Goal: Navigation & Orientation: Understand site structure

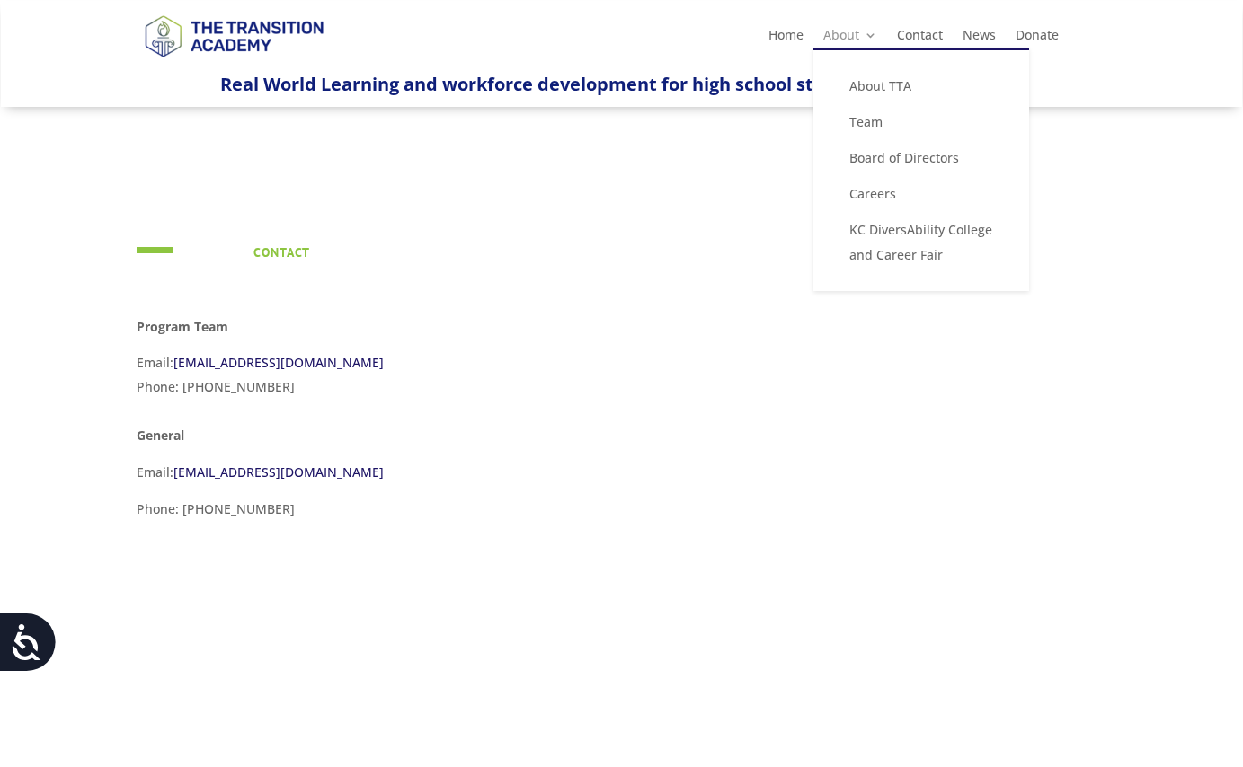
click at [846, 34] on link "About" at bounding box center [850, 39] width 54 height 20
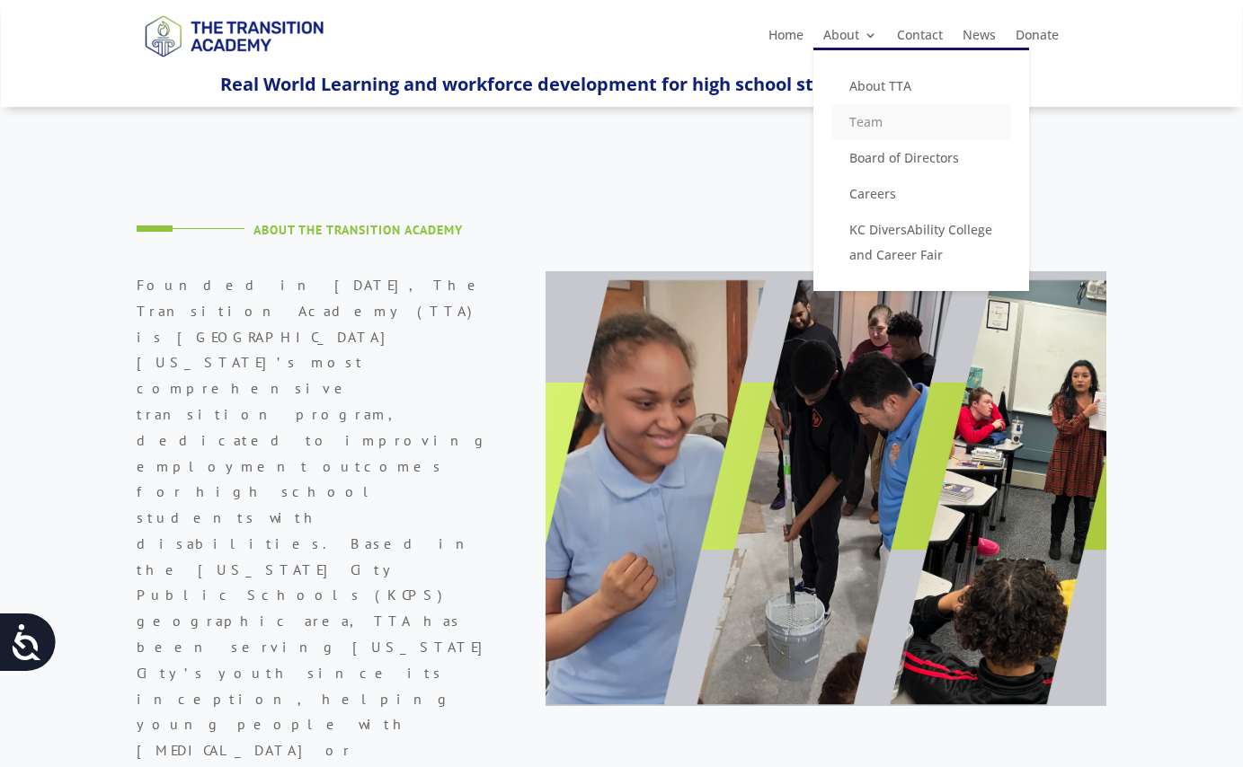
click at [871, 120] on link "Team" at bounding box center [921, 122] width 180 height 36
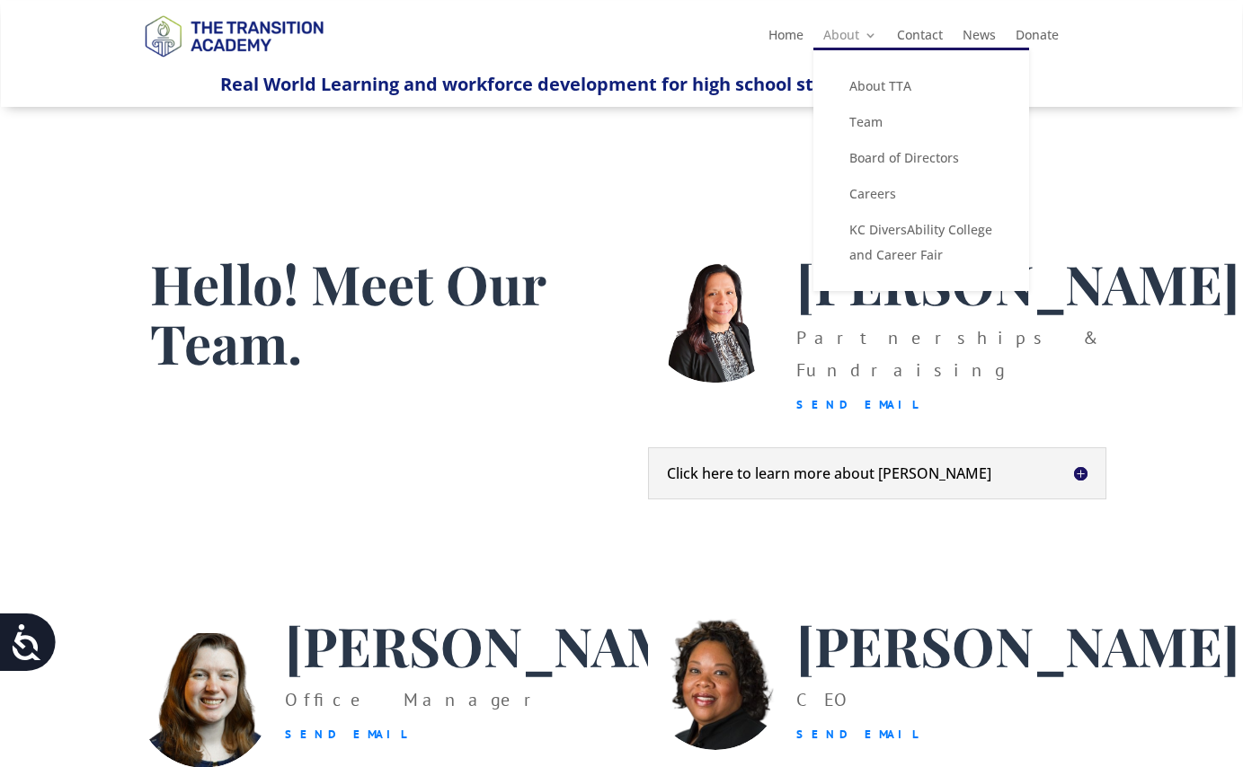
click at [855, 33] on link "About" at bounding box center [850, 39] width 54 height 20
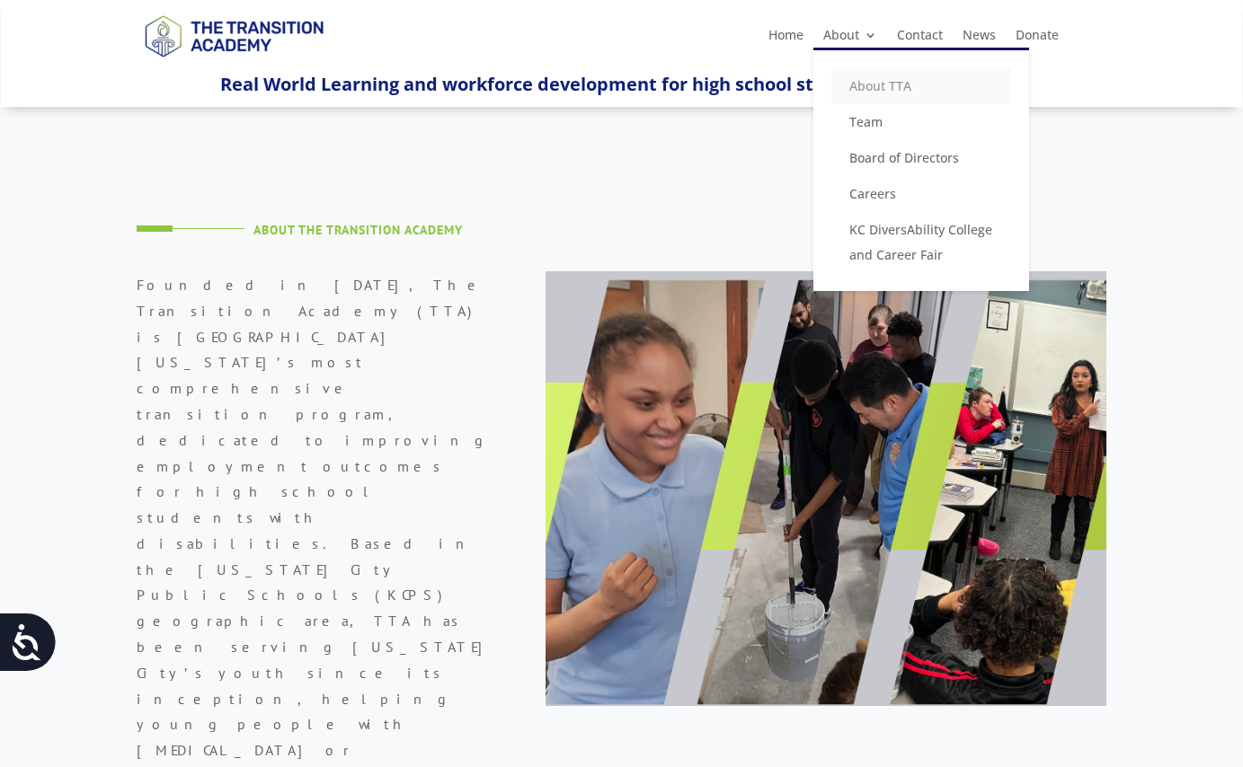
click at [881, 84] on link "About TTA" at bounding box center [921, 86] width 180 height 36
